Goal: Task Accomplishment & Management: Manage account settings

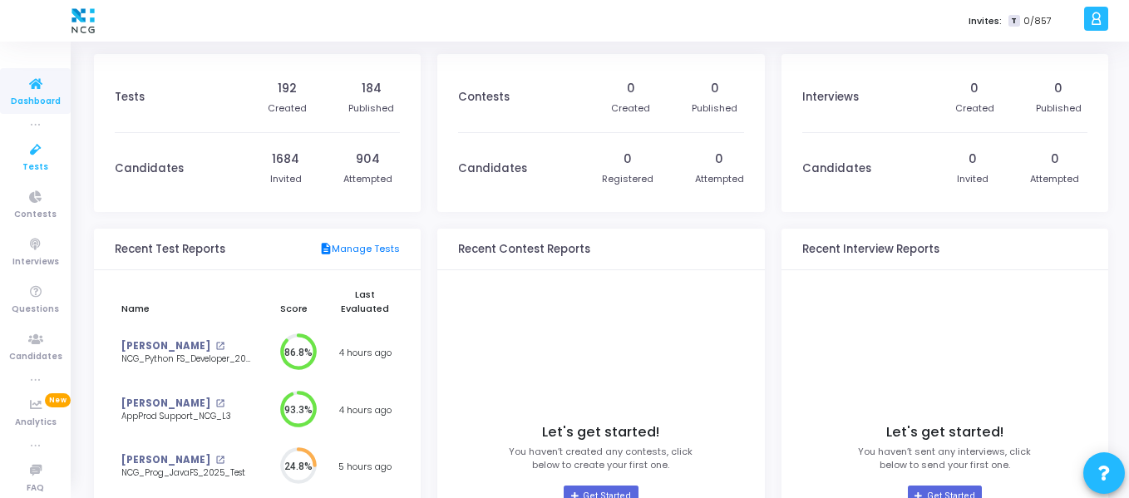
click at [42, 156] on icon at bounding box center [35, 150] width 35 height 21
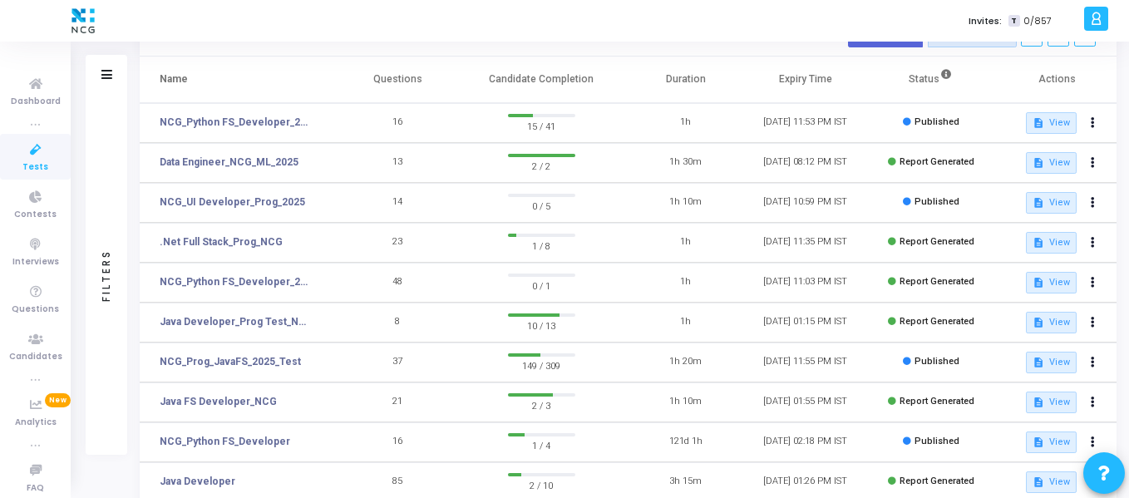
scroll to position [91, 0]
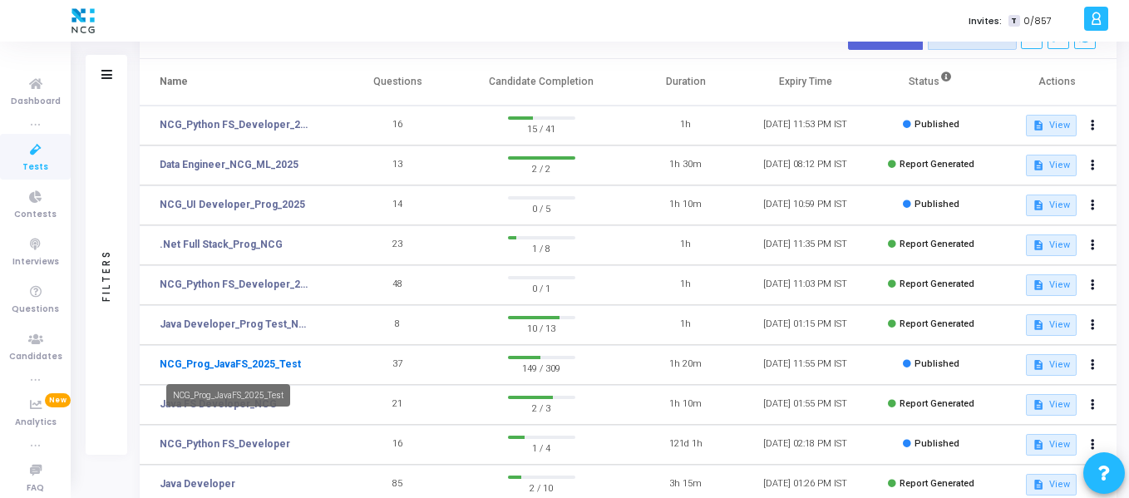
click at [225, 369] on link "NCG_Prog_JavaFS_2025_Test" at bounding box center [230, 364] width 141 height 15
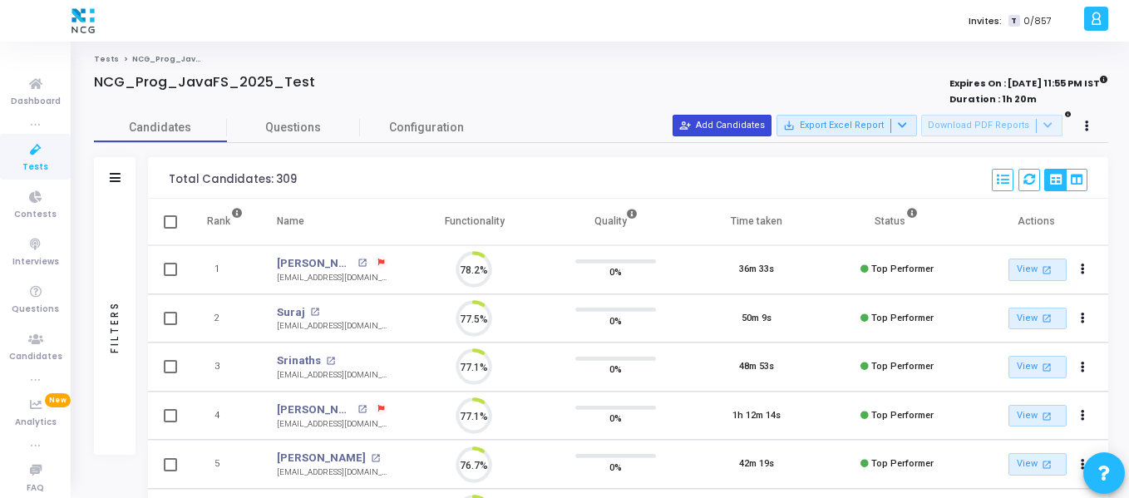
scroll to position [35, 42]
click at [758, 124] on button "person_add_alt Add Candidates" at bounding box center [722, 126] width 99 height 22
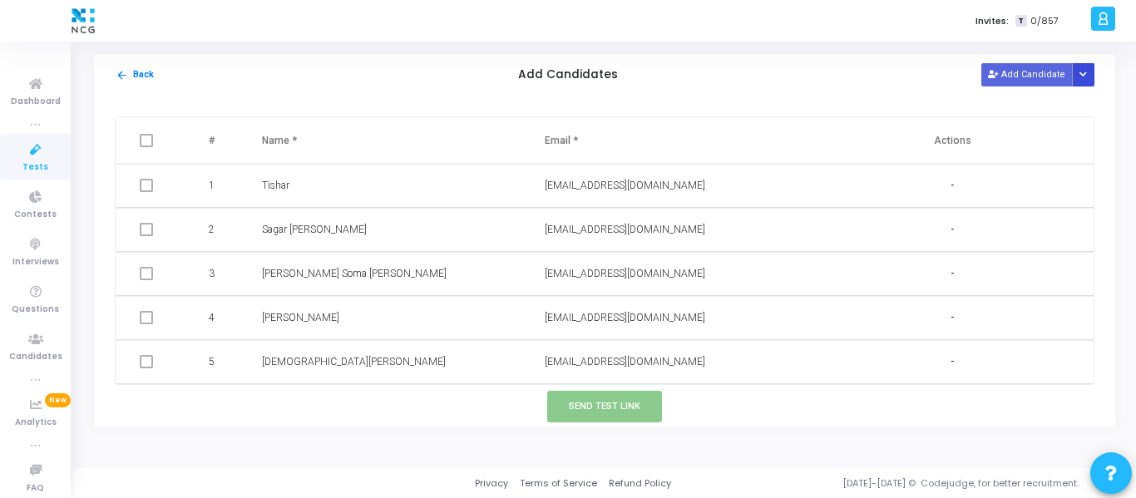
click at [1087, 72] on icon "Button group with nested dropdown" at bounding box center [1082, 75] width 7 height 8
click at [1053, 108] on button "Upload Candidate List" at bounding box center [1023, 107] width 127 height 22
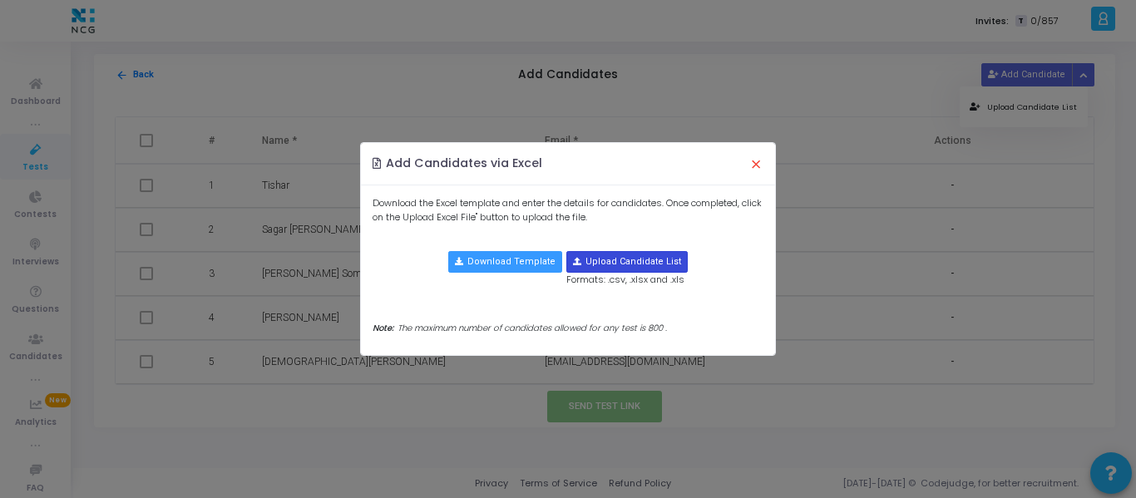
click at [628, 268] on input "file" at bounding box center [627, 262] width 120 height 20
type input "C:\fakepath\CodeJudge Test_Java.csv"
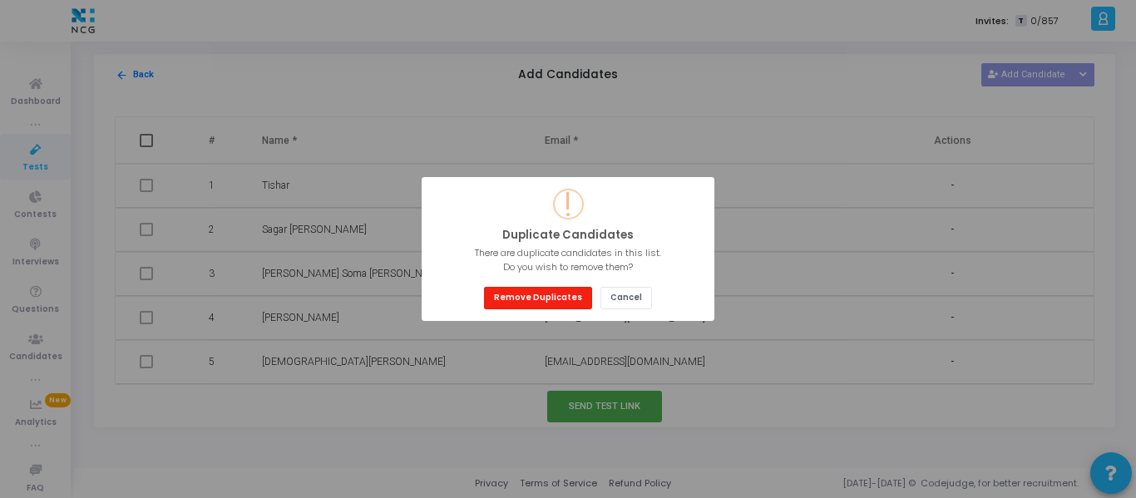
click at [560, 292] on button "Remove Duplicates" at bounding box center [538, 298] width 108 height 22
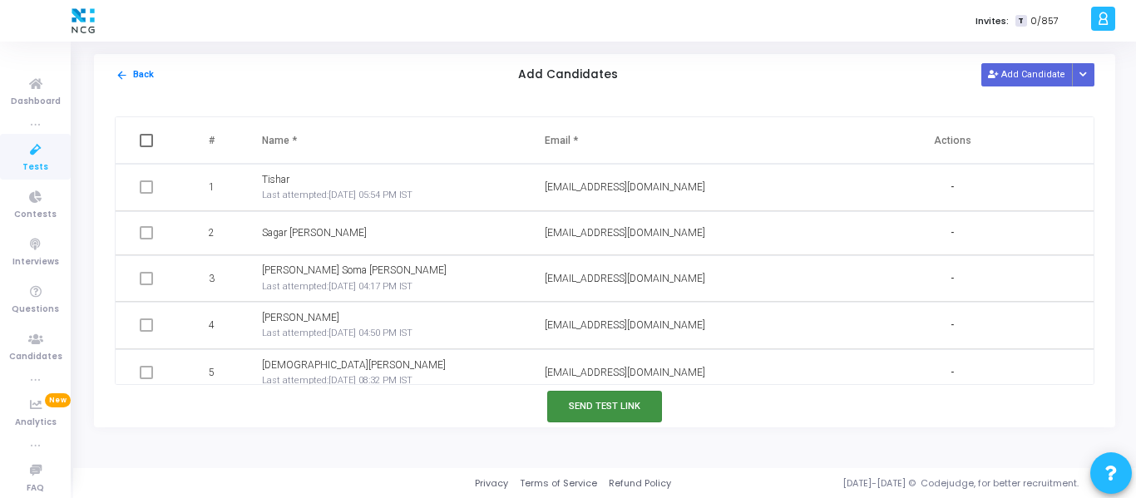
click at [587, 407] on button "Send Test Link" at bounding box center [604, 406] width 115 height 31
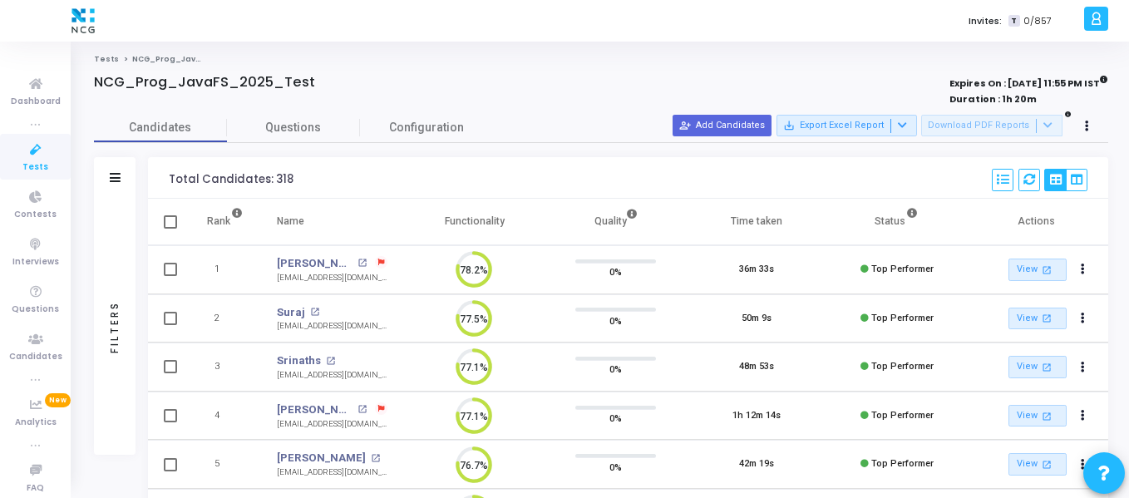
click at [42, 146] on icon at bounding box center [35, 150] width 35 height 21
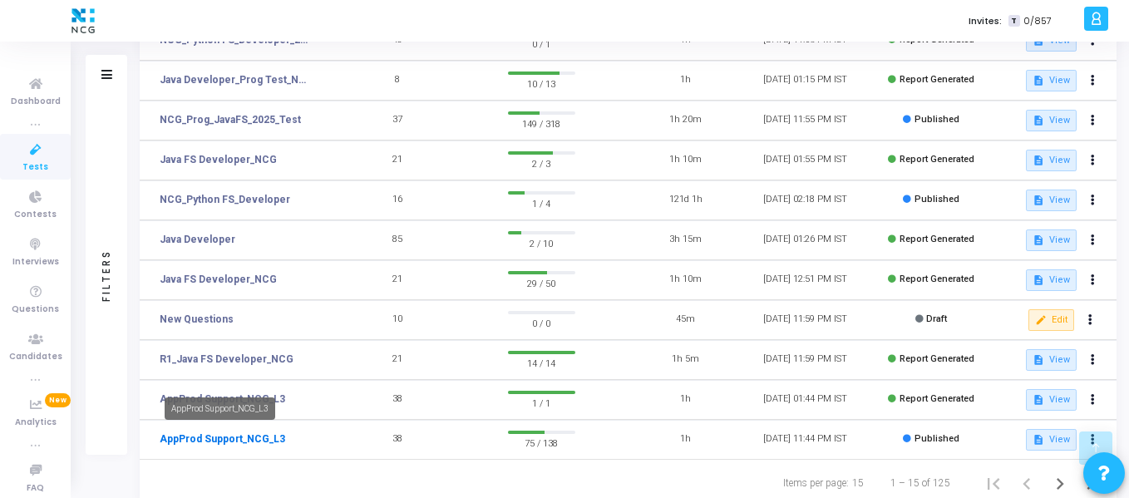
click at [234, 443] on link "AppProd Support_NCG_L3" at bounding box center [223, 439] width 126 height 15
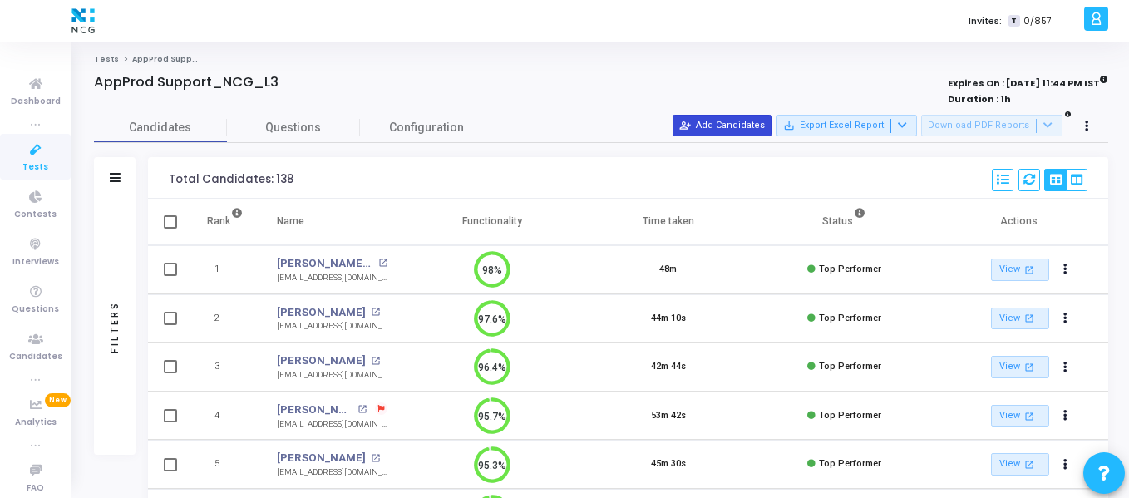
click at [744, 125] on button "person_add_alt Add Candidates" at bounding box center [722, 126] width 99 height 22
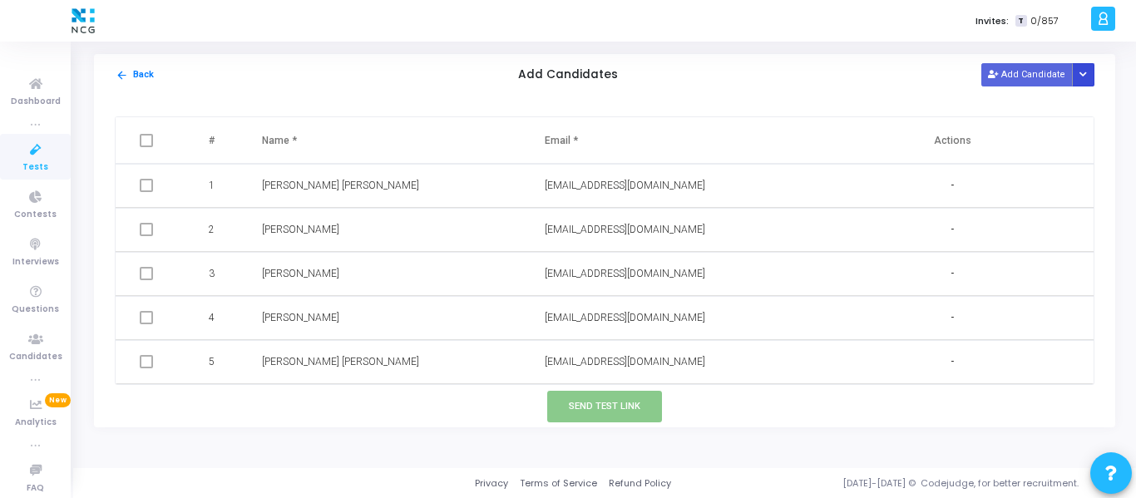
click at [1087, 83] on button "Button group with nested dropdown" at bounding box center [1083, 74] width 23 height 22
click at [1069, 102] on button "Upload Candidate List" at bounding box center [1023, 107] width 127 height 22
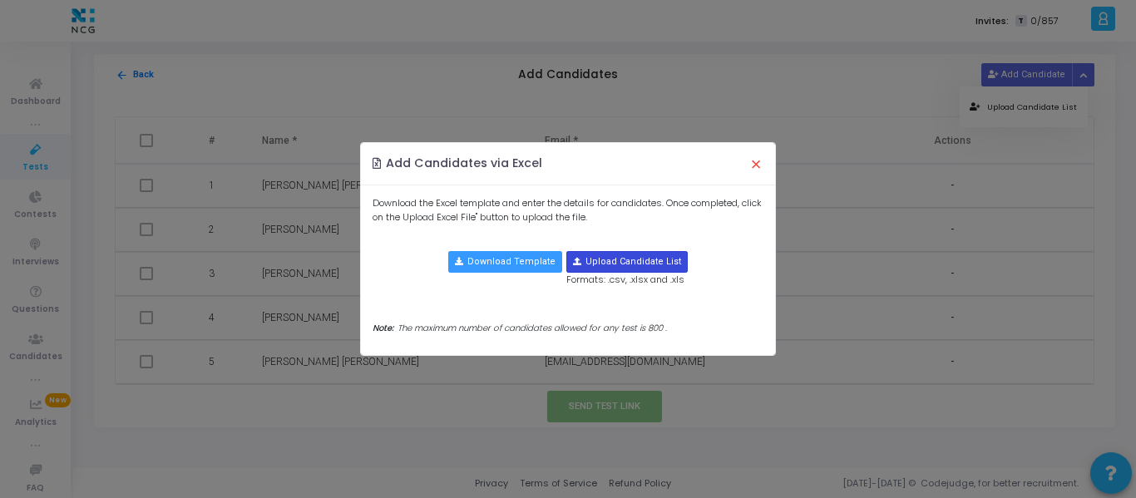
click at [670, 251] on button "Upload Candidate List" at bounding box center [626, 262] width 121 height 22
click at [579, 262] on input "file" at bounding box center [627, 262] width 120 height 20
type input "C:\fakepath\CodeJudge Test _Prod Support.csv"
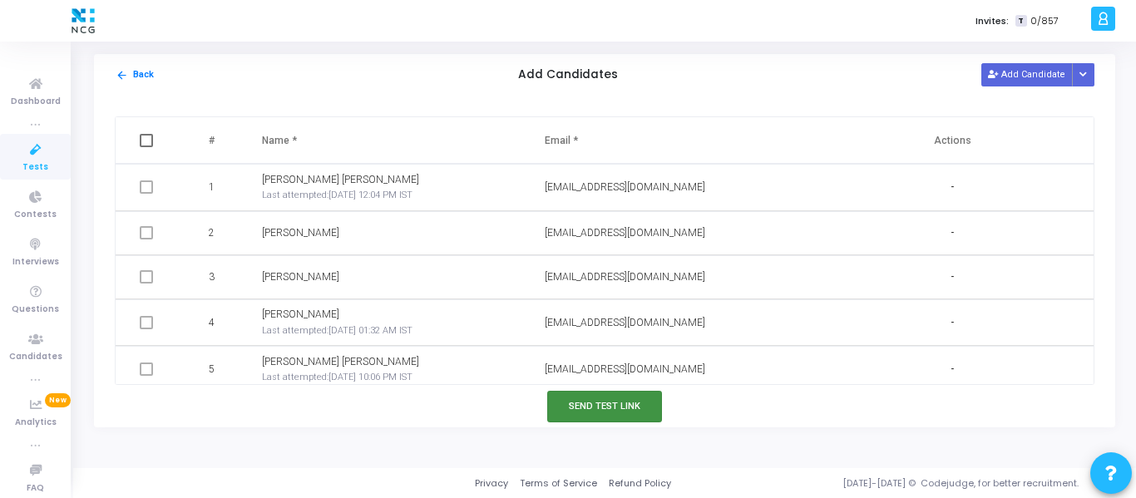
click at [587, 398] on button "Send Test Link" at bounding box center [604, 406] width 115 height 31
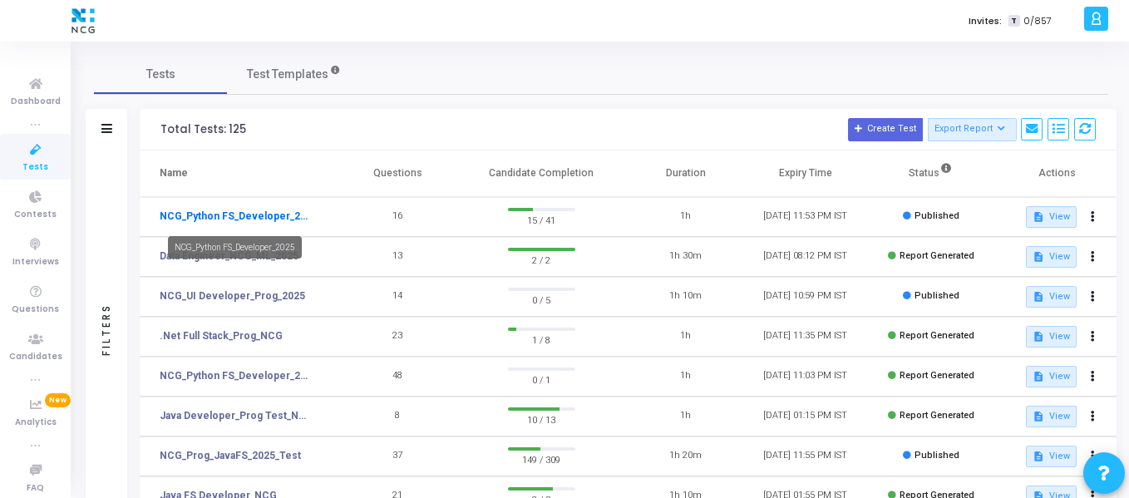
click at [223, 215] on link "NCG_Python FS_Developer_2025" at bounding box center [236, 216] width 153 height 15
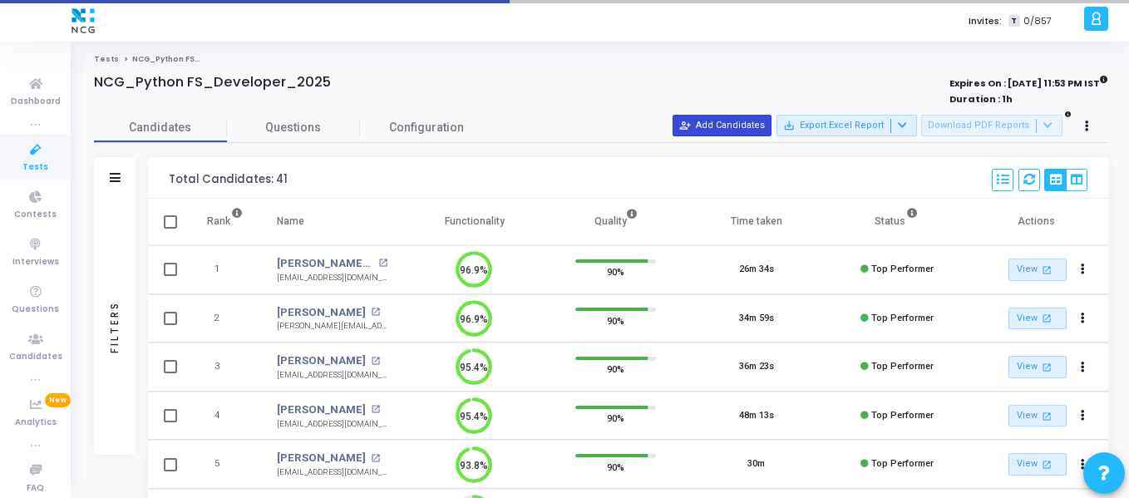
click at [716, 126] on button "person_add_alt Add Candidates" at bounding box center [722, 126] width 99 height 22
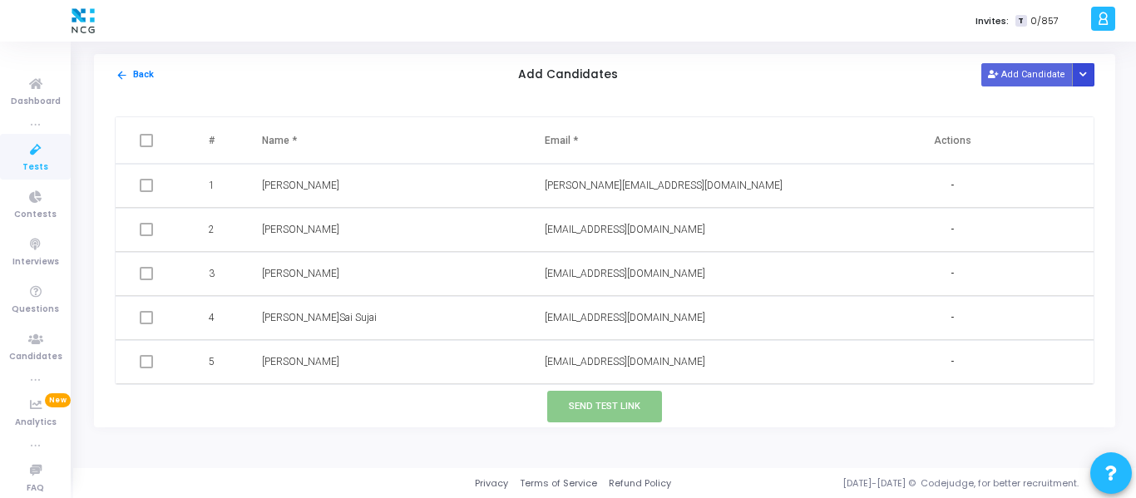
click at [1079, 76] on icon "Button group with nested dropdown" at bounding box center [1082, 75] width 7 height 8
click at [1060, 115] on button "Upload Candidate List" at bounding box center [1023, 107] width 127 height 22
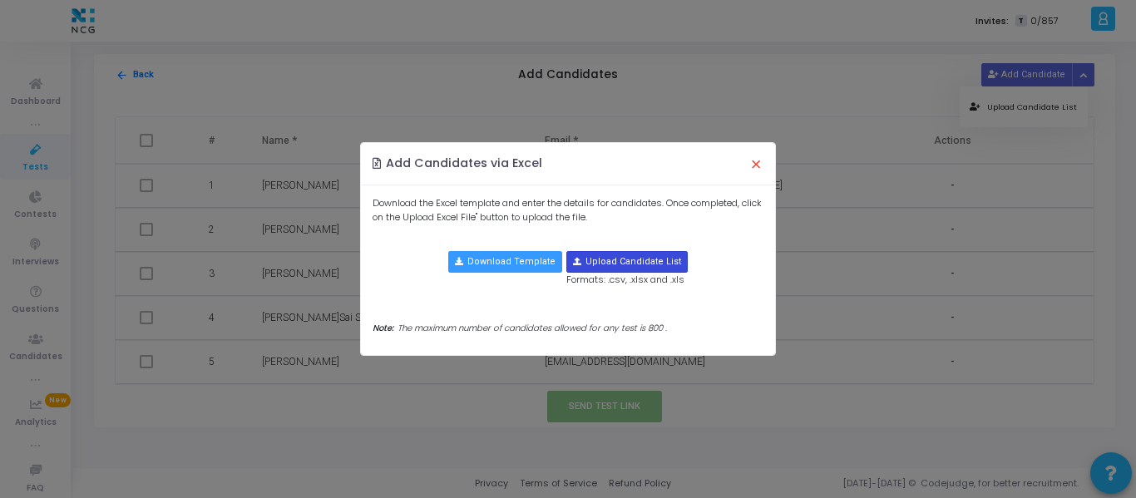
click at [649, 258] on input "file" at bounding box center [627, 262] width 120 height 20
type input "C:\fakepath\CodeJudge Test_Python.csv"
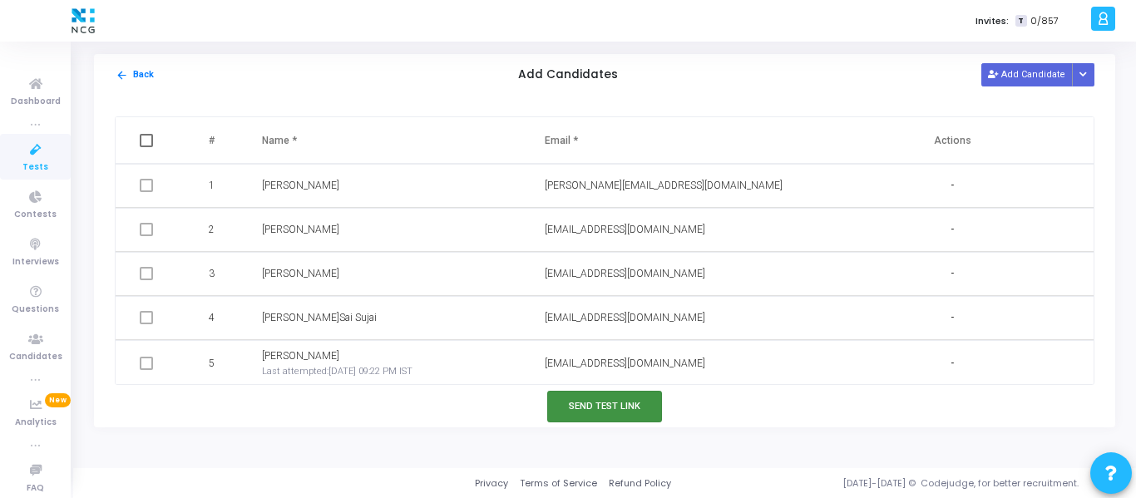
click at [587, 398] on button "Send Test Link" at bounding box center [604, 406] width 115 height 31
